Goal: Transaction & Acquisition: Purchase product/service

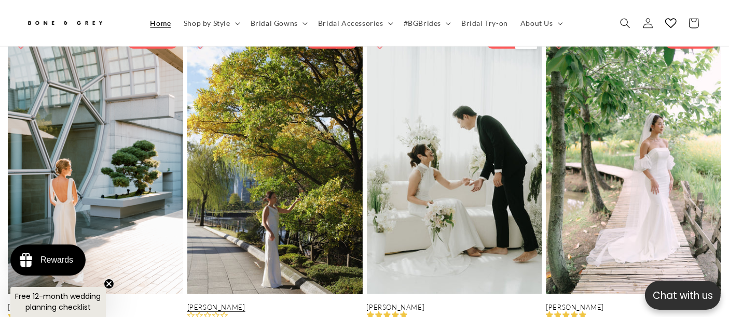
scroll to position [859, 0]
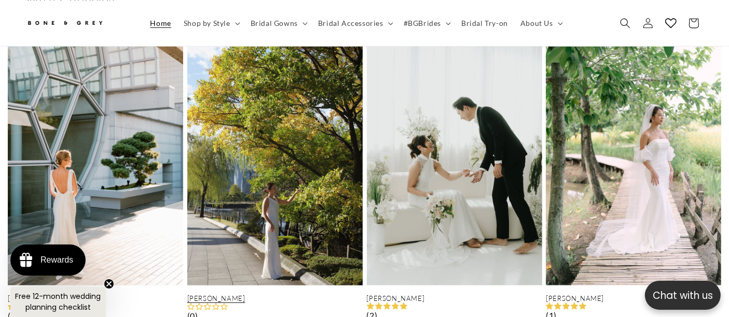
click at [321, 295] on link "[PERSON_NAME]" at bounding box center [274, 299] width 175 height 9
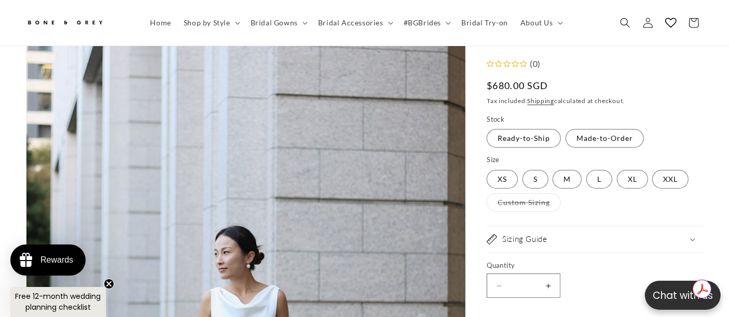
scroll to position [0, 244]
